Goal: Task Accomplishment & Management: Manage account settings

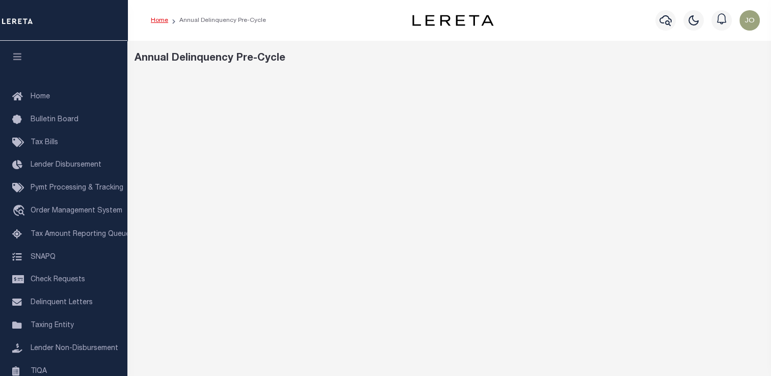
click at [165, 21] on link "Home" at bounding box center [159, 20] width 17 height 6
click at [162, 18] on link "Home" at bounding box center [159, 20] width 17 height 6
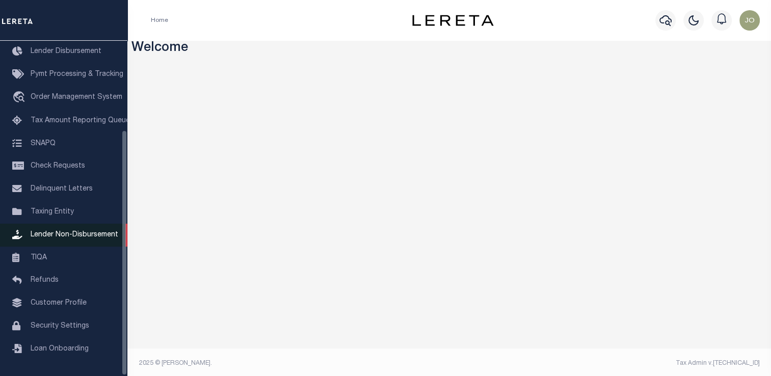
scroll to position [3, 0]
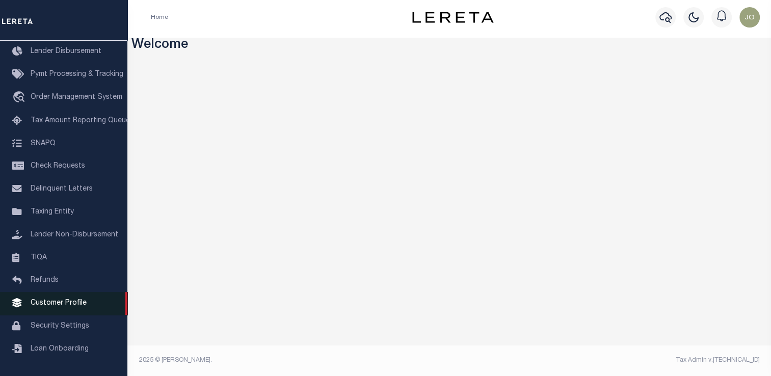
click at [75, 300] on span "Customer Profile" at bounding box center [59, 303] width 56 height 7
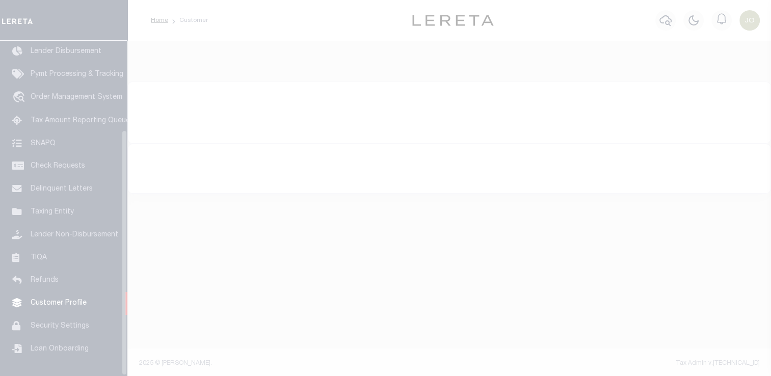
scroll to position [122, 0]
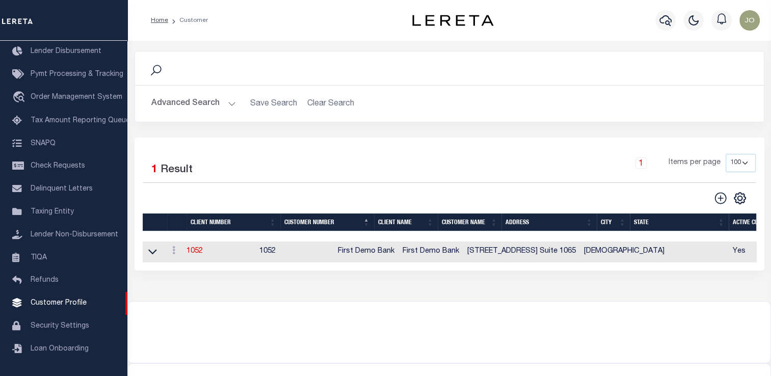
click at [189, 105] on button "Advanced Search" at bounding box center [193, 104] width 85 height 20
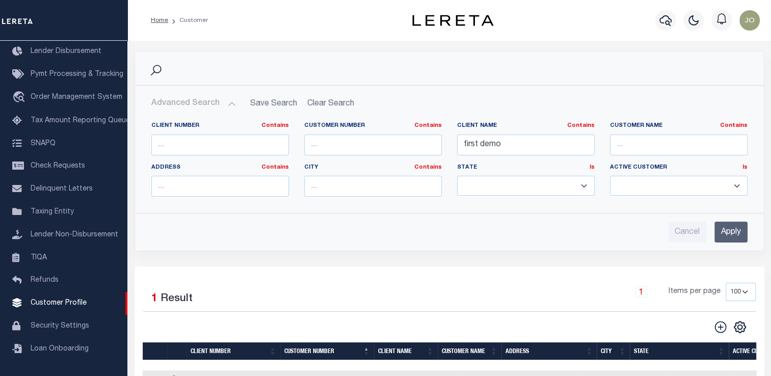
scroll to position [51, 0]
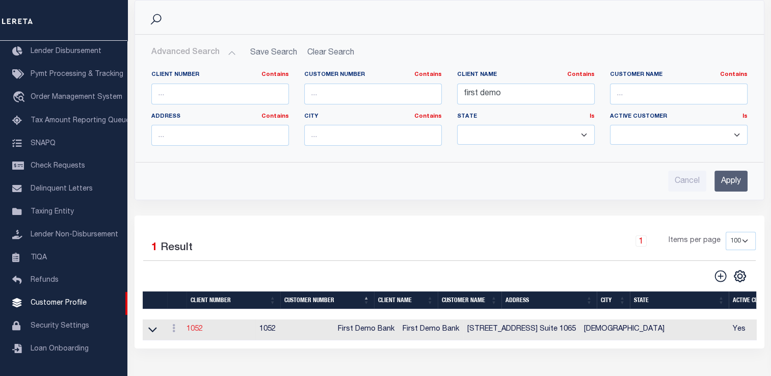
click at [196, 331] on link "1052" at bounding box center [194, 329] width 16 height 7
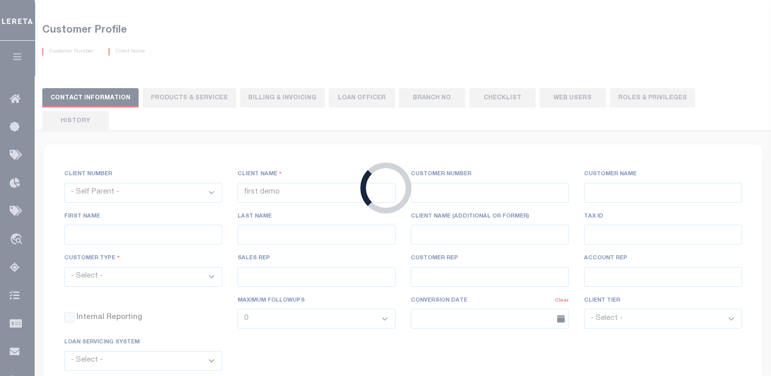
select select
type input "First Demo Bank"
type input "1052"
type input "First Demo Bank"
select select "Mixed Portfolio"
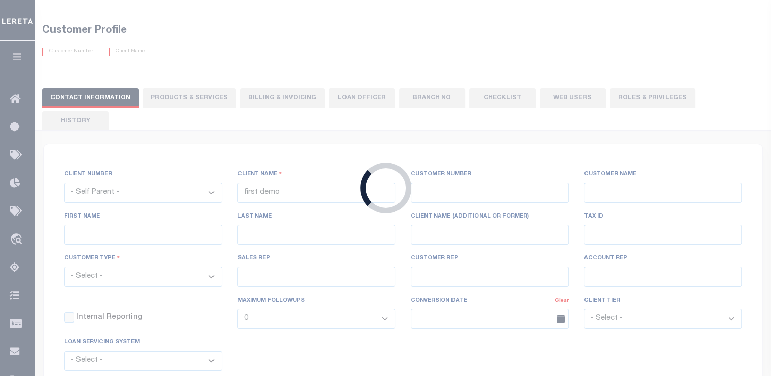
type input "Freddy Rodriguez"
type input "10/30/2022"
select select "Tier 1"
checkbox input "true"
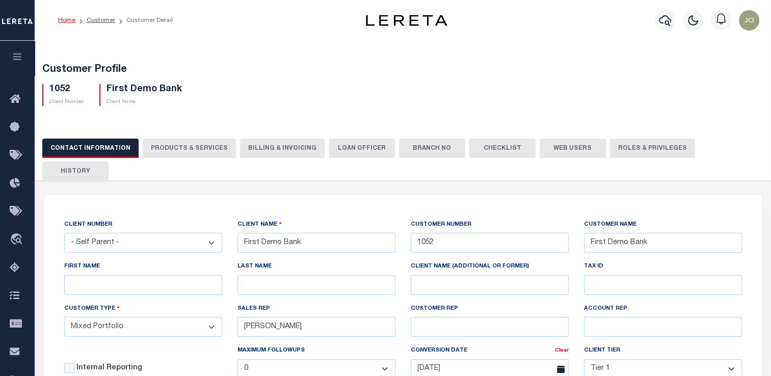
click at [618, 148] on button "Roles & Privileges" at bounding box center [652, 148] width 85 height 19
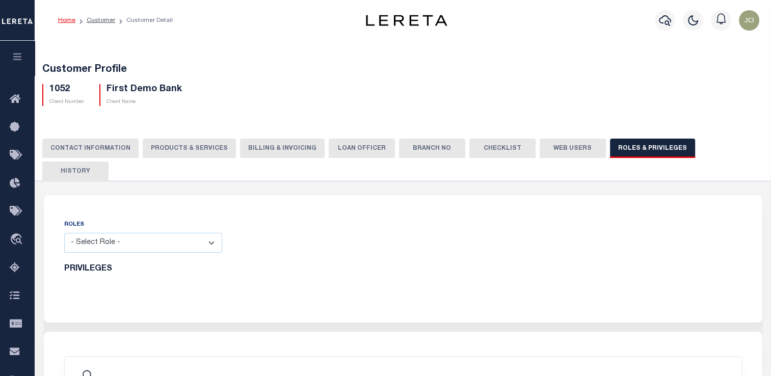
click at [550, 148] on button "Web Users" at bounding box center [573, 148] width 66 height 19
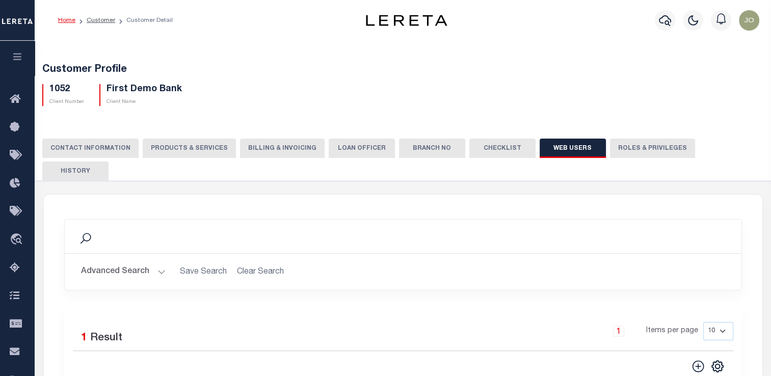
click at [116, 262] on button "Advanced Search" at bounding box center [123, 272] width 85 height 20
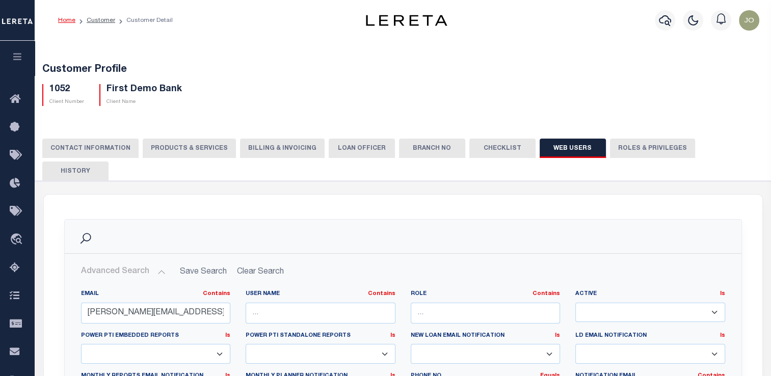
scroll to position [51, 0]
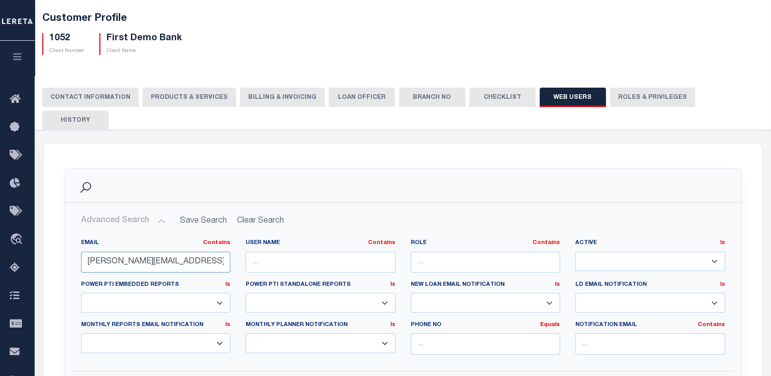
click at [169, 252] on input "melissa.torres@accumatch.com" at bounding box center [156, 262] width 150 height 21
paste input "alexander.brodnicki"
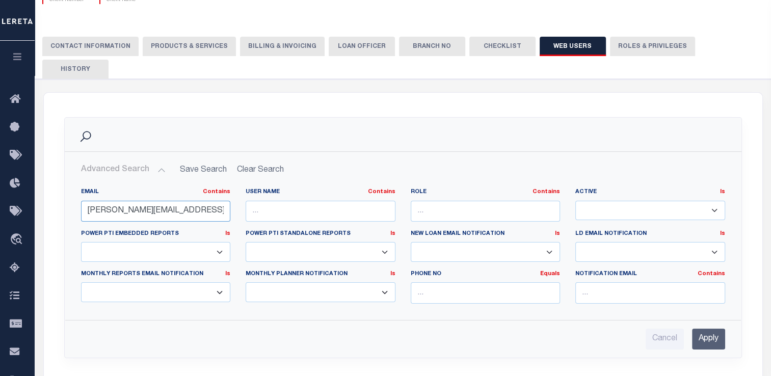
type input "alexander.brodnicki@accumatch.com"
click at [712, 329] on input "Apply" at bounding box center [708, 339] width 33 height 21
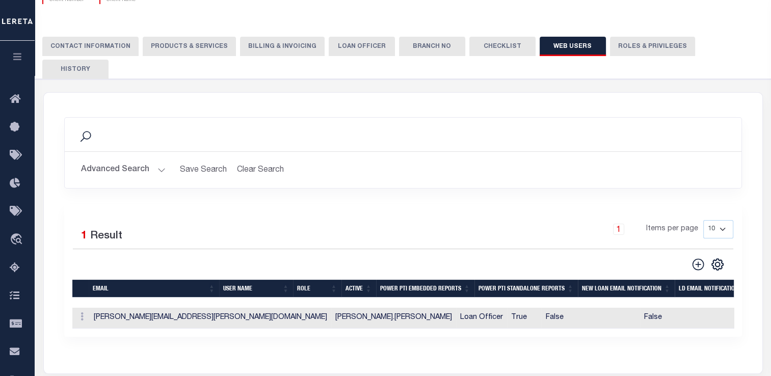
scroll to position [153, 0]
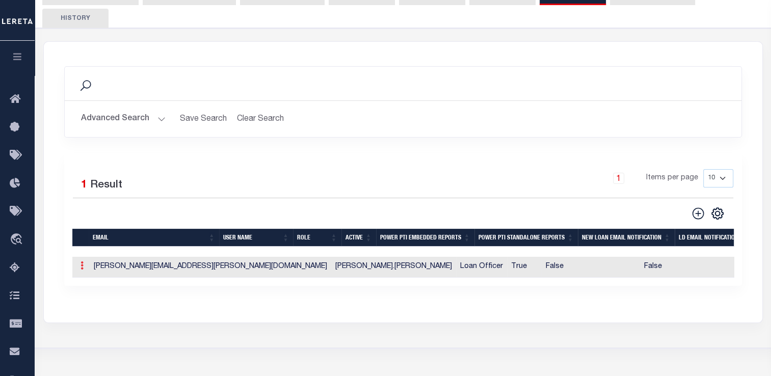
click at [81, 261] on icon at bounding box center [81, 265] width 3 height 8
click at [97, 290] on link "Edit" at bounding box center [100, 298] width 46 height 17
type input "Alexander.Brodnicki@accumatch.com"
type input "Alexander.Brodnicki"
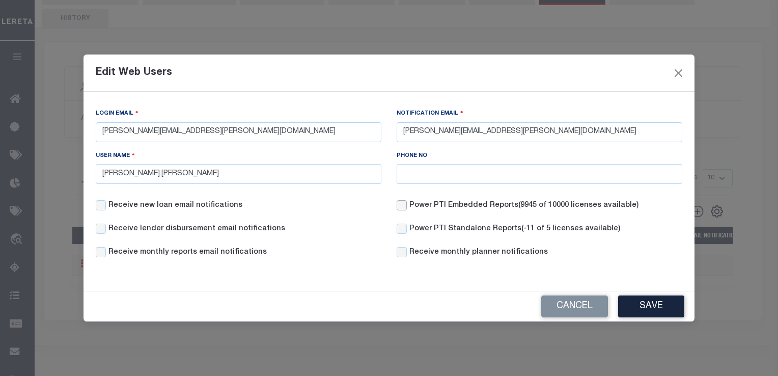
click at [404, 202] on input "Power PTI Embedded Reports (9945 of 10000 licenses available)" at bounding box center [402, 205] width 10 height 10
checkbox input "true"
click at [403, 226] on input "Power PTI Standalone Reports (-11 of 5 licenses available)" at bounding box center [402, 229] width 10 height 10
checkbox input "true"
click at [628, 303] on button "Save" at bounding box center [651, 306] width 66 height 22
